Goal: Task Accomplishment & Management: Manage account settings

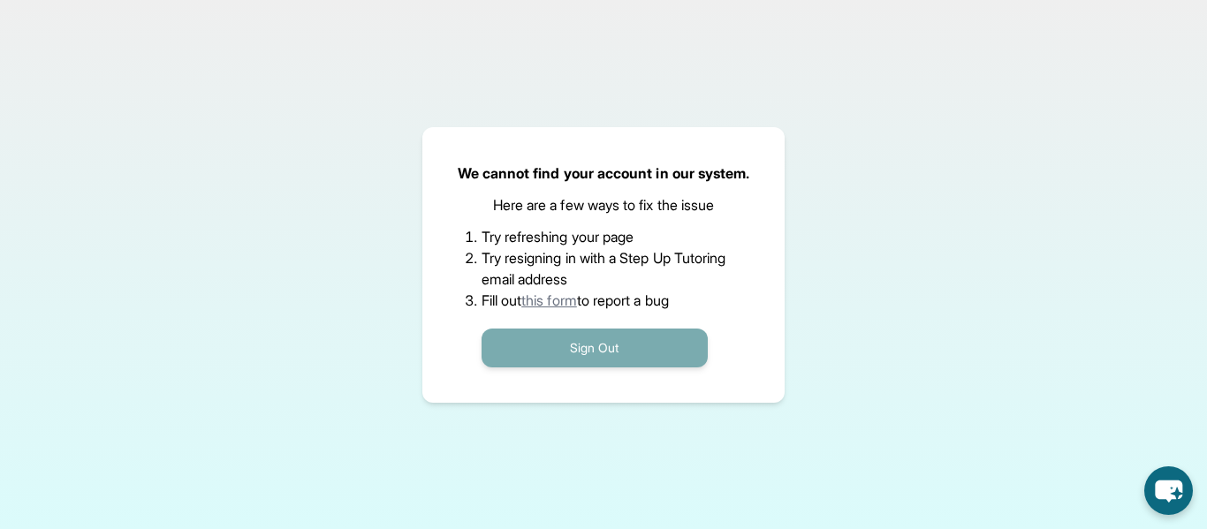
click at [560, 329] on button "Sign Out" at bounding box center [595, 348] width 226 height 39
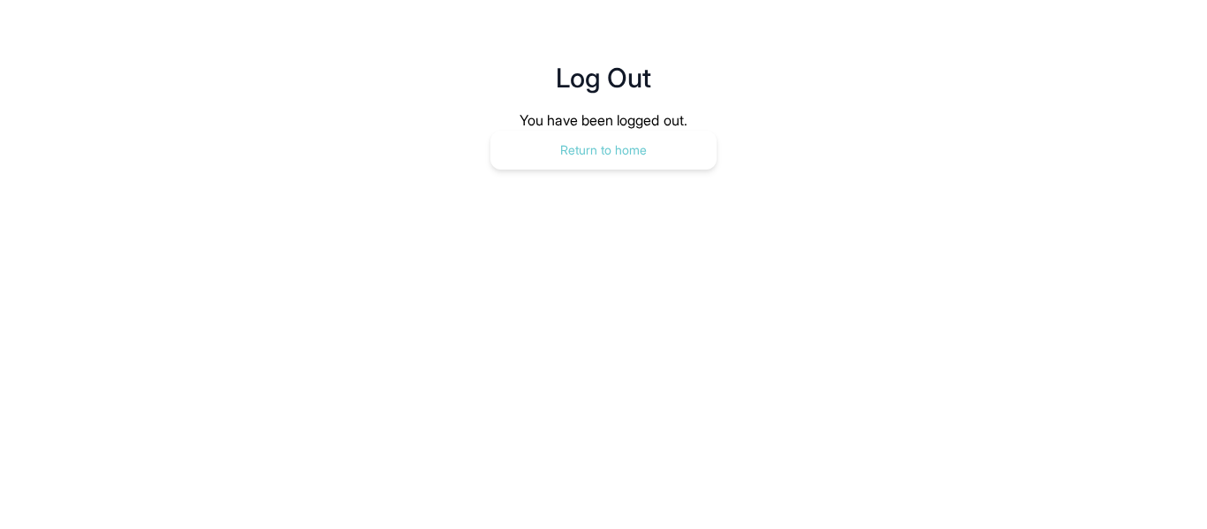
click at [636, 140] on button "Return to home" at bounding box center [604, 150] width 226 height 39
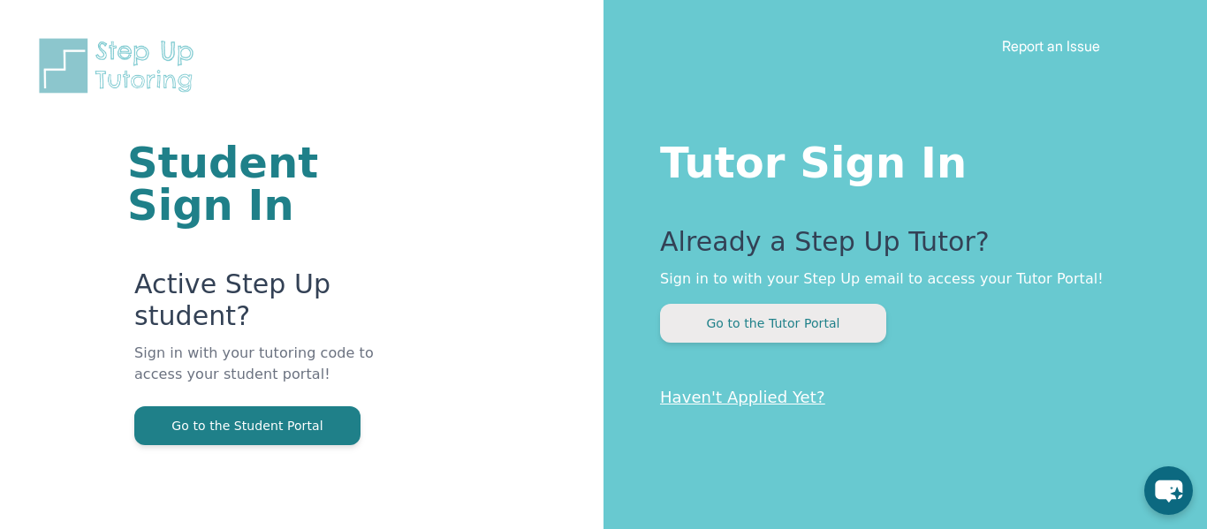
click at [723, 331] on button "Go to the Tutor Portal" at bounding box center [773, 323] width 226 height 39
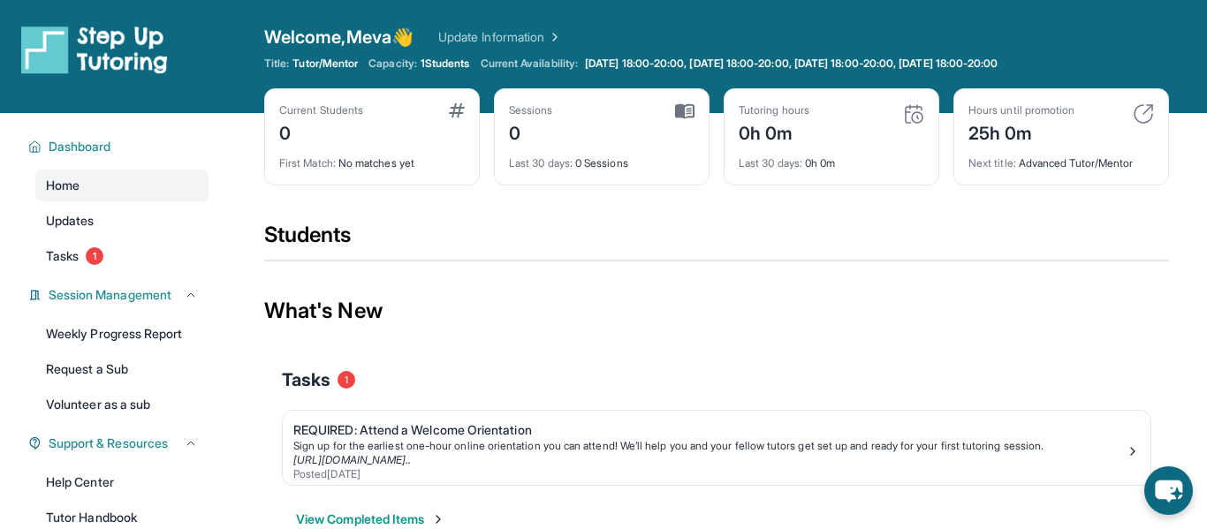
click at [681, 107] on img at bounding box center [684, 111] width 19 height 16
